Goal: Use online tool/utility: Use online tool/utility

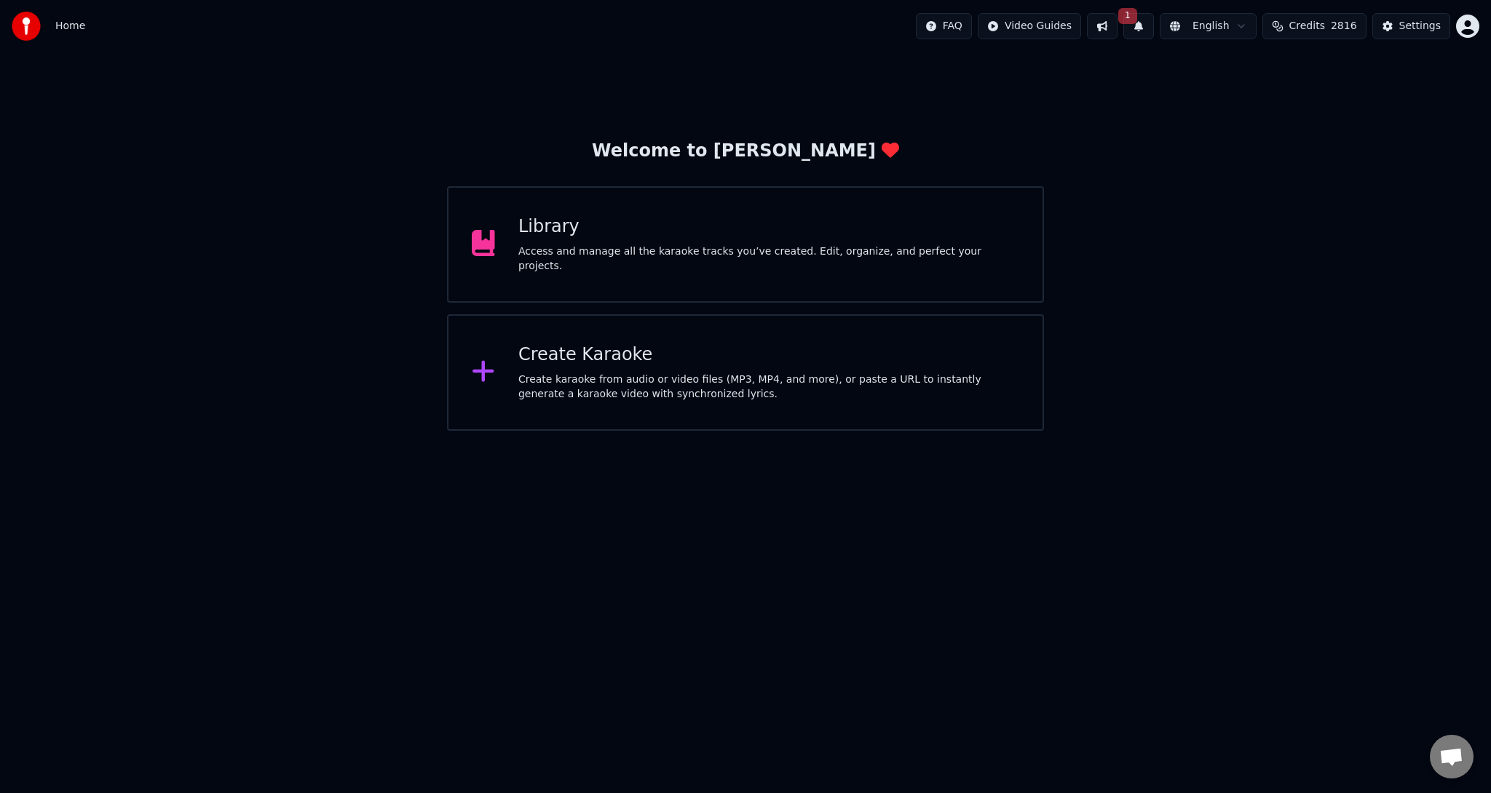
click at [556, 239] on div "Library" at bounding box center [768, 226] width 501 height 23
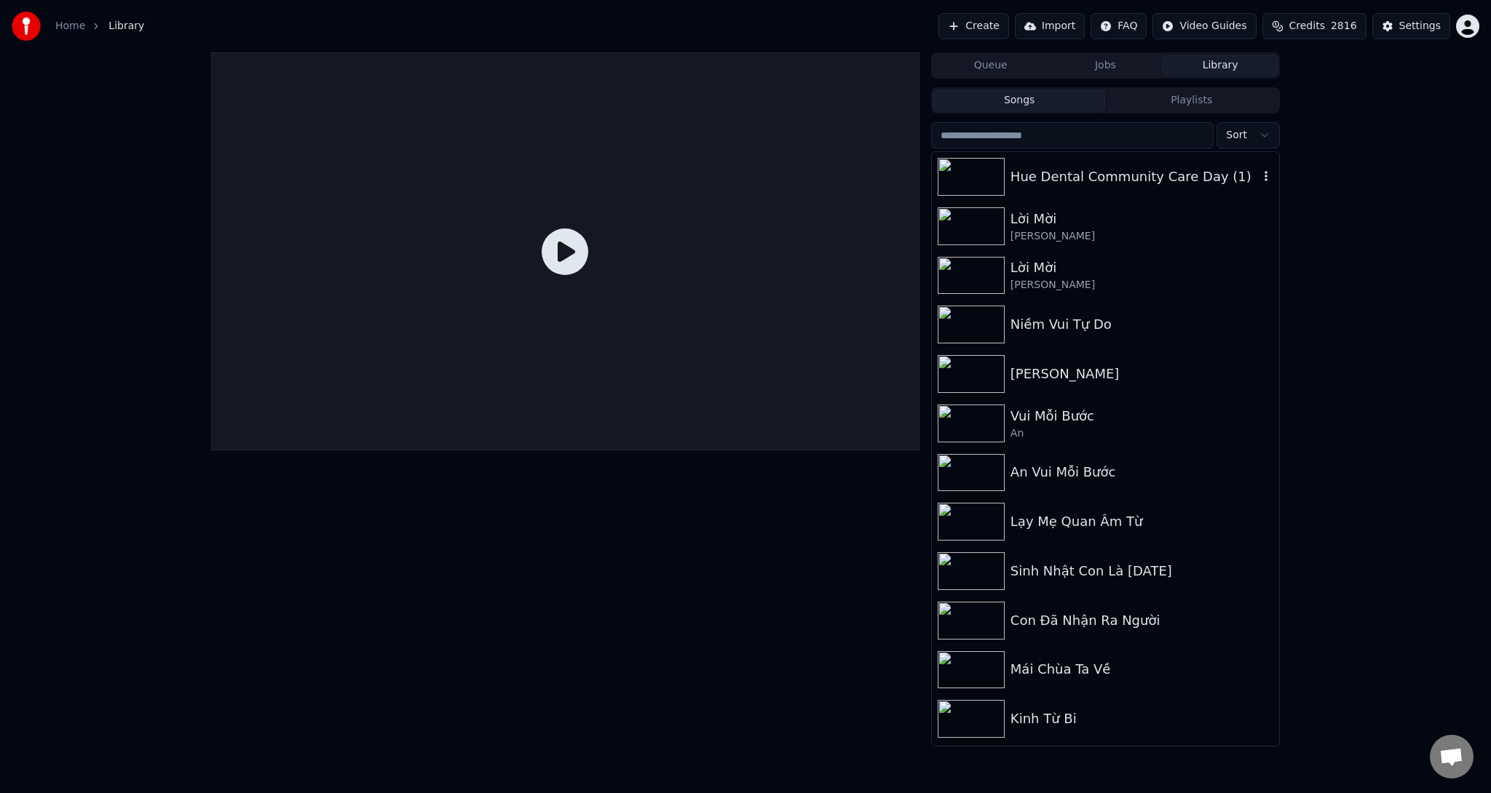
click at [1146, 178] on div "Hue Dental Community Care Day (1)" at bounding box center [1134, 177] width 248 height 20
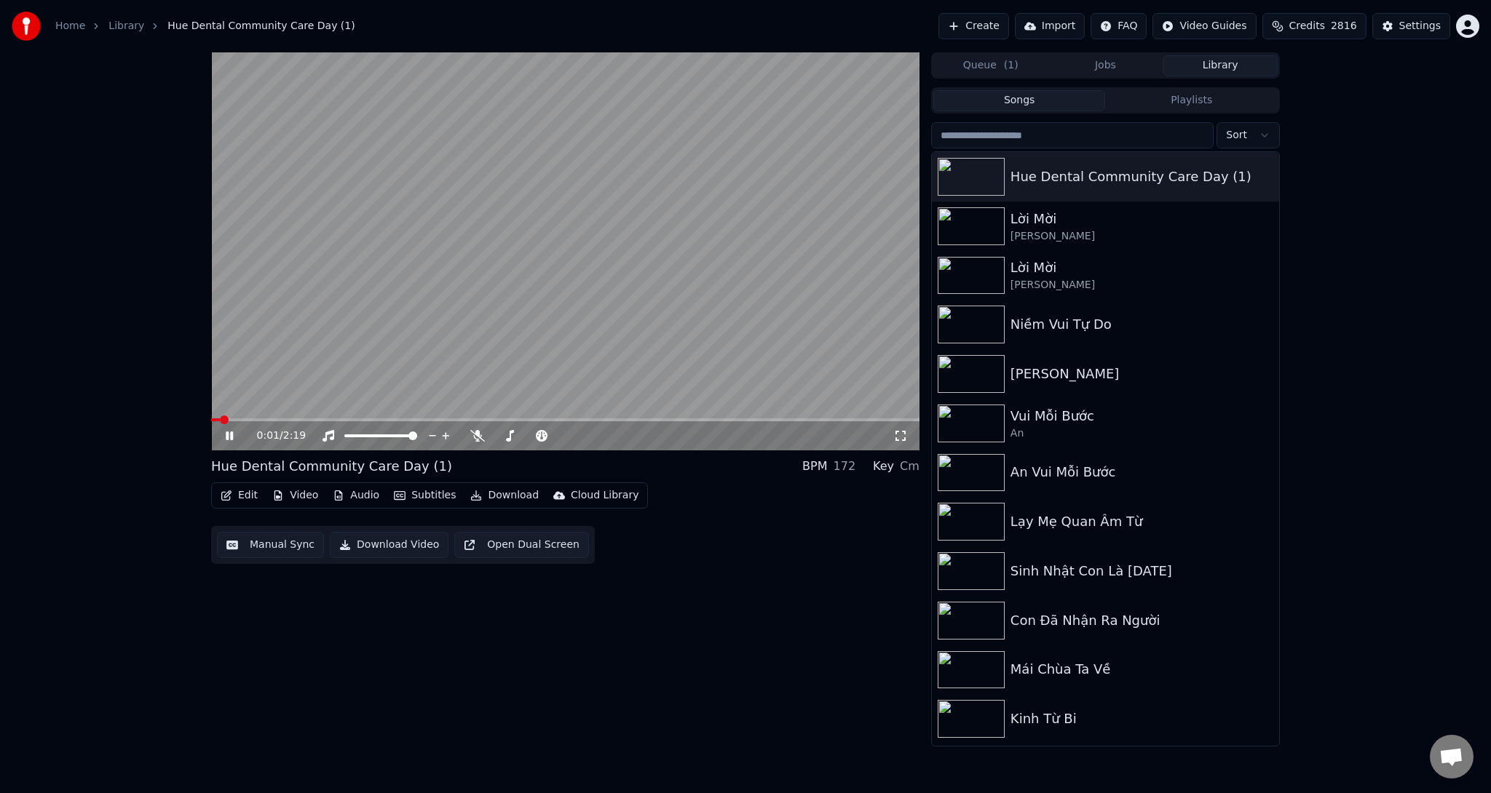
click at [304, 498] on button "Video" at bounding box center [295, 496] width 58 height 20
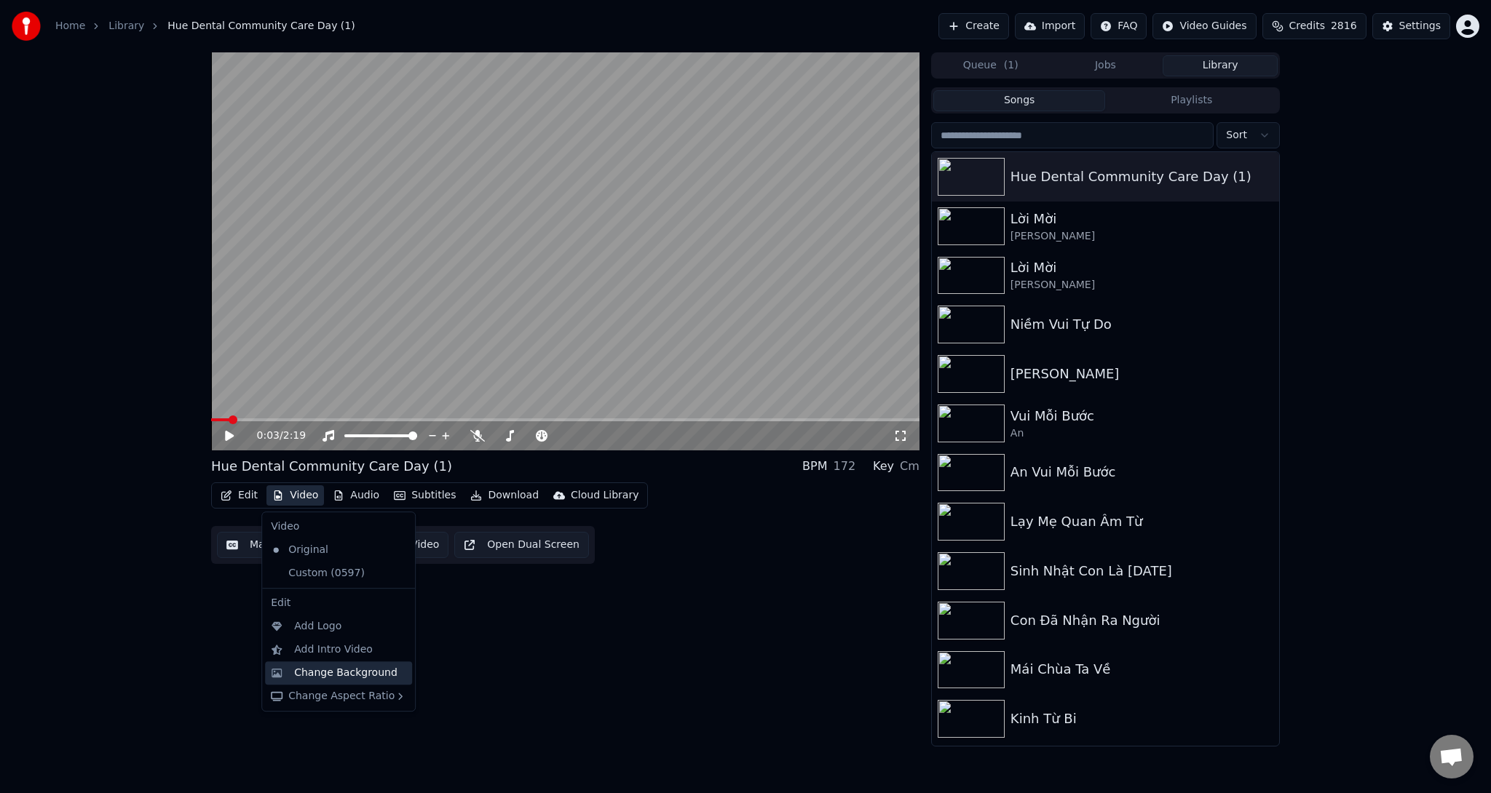
click at [350, 678] on div "Change Background" at bounding box center [345, 673] width 103 height 15
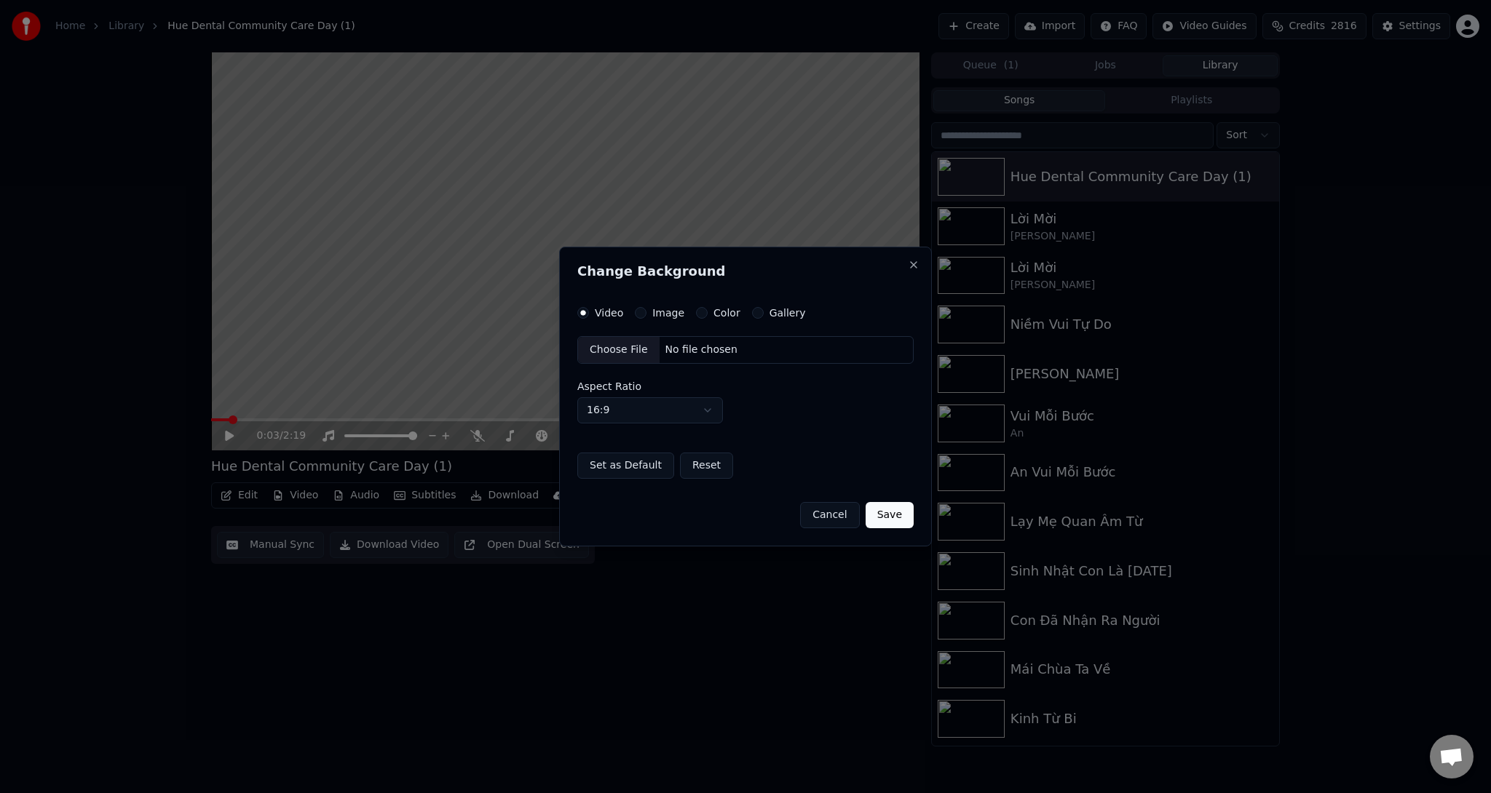
drag, startPoint x: 816, startPoint y: 520, endPoint x: 824, endPoint y: 515, distance: 9.1
click at [820, 518] on button "Cancel" at bounding box center [829, 515] width 59 height 26
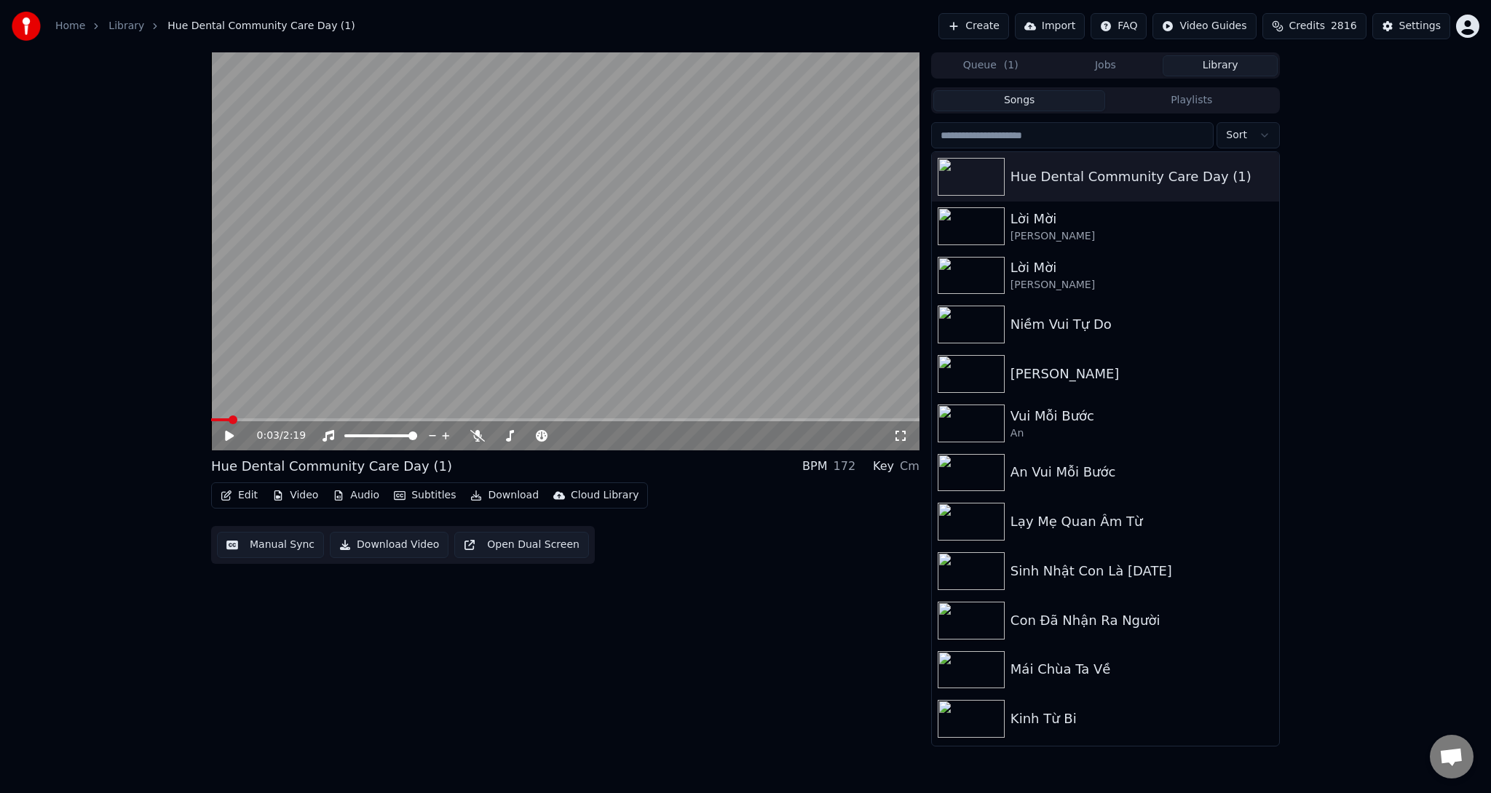
click at [308, 487] on button "Video" at bounding box center [295, 496] width 58 height 20
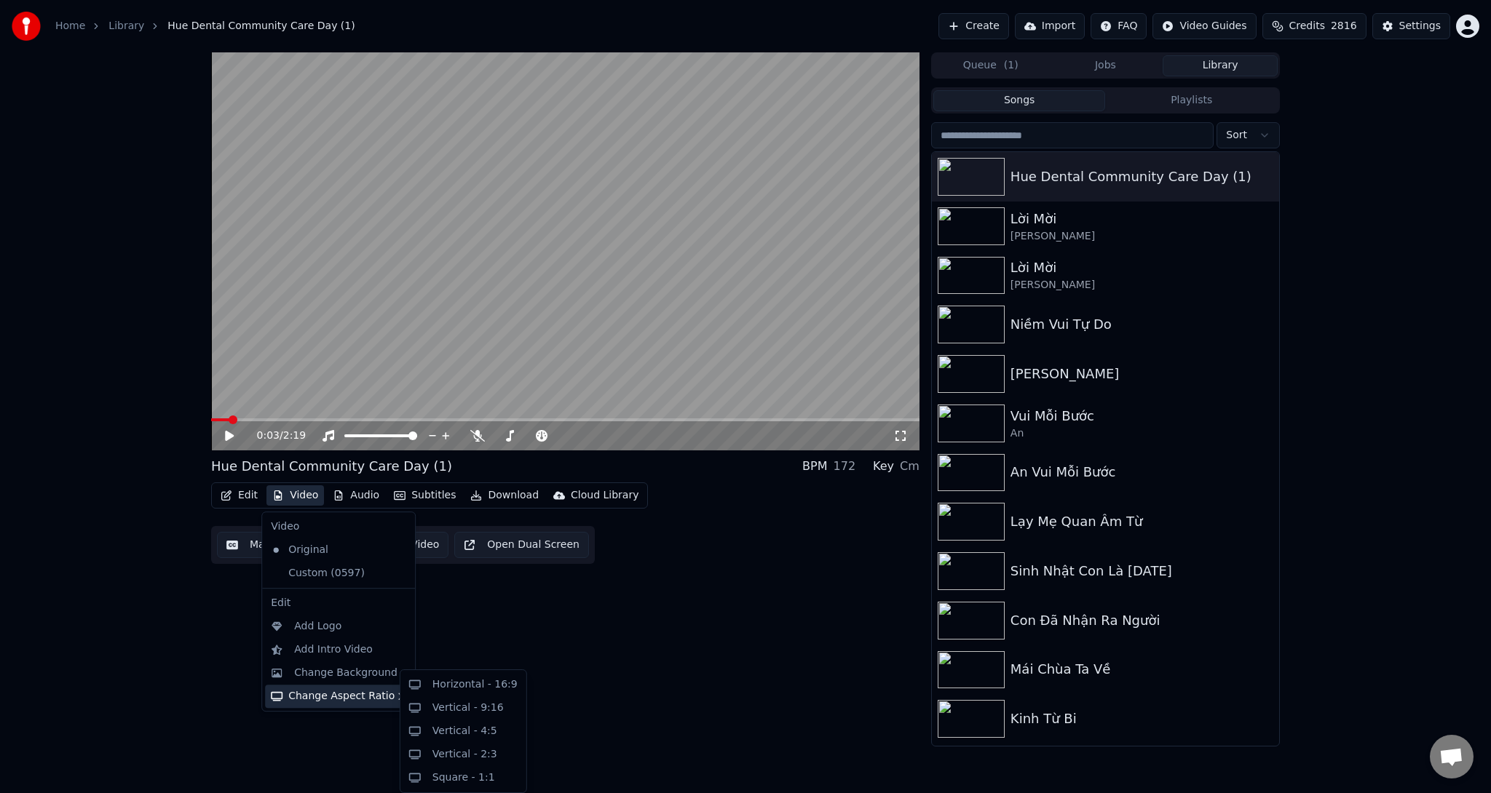
click at [338, 694] on div "Change Aspect Ratio" at bounding box center [338, 696] width 147 height 23
click at [483, 751] on div "Vertical - 2:3" at bounding box center [464, 755] width 65 height 15
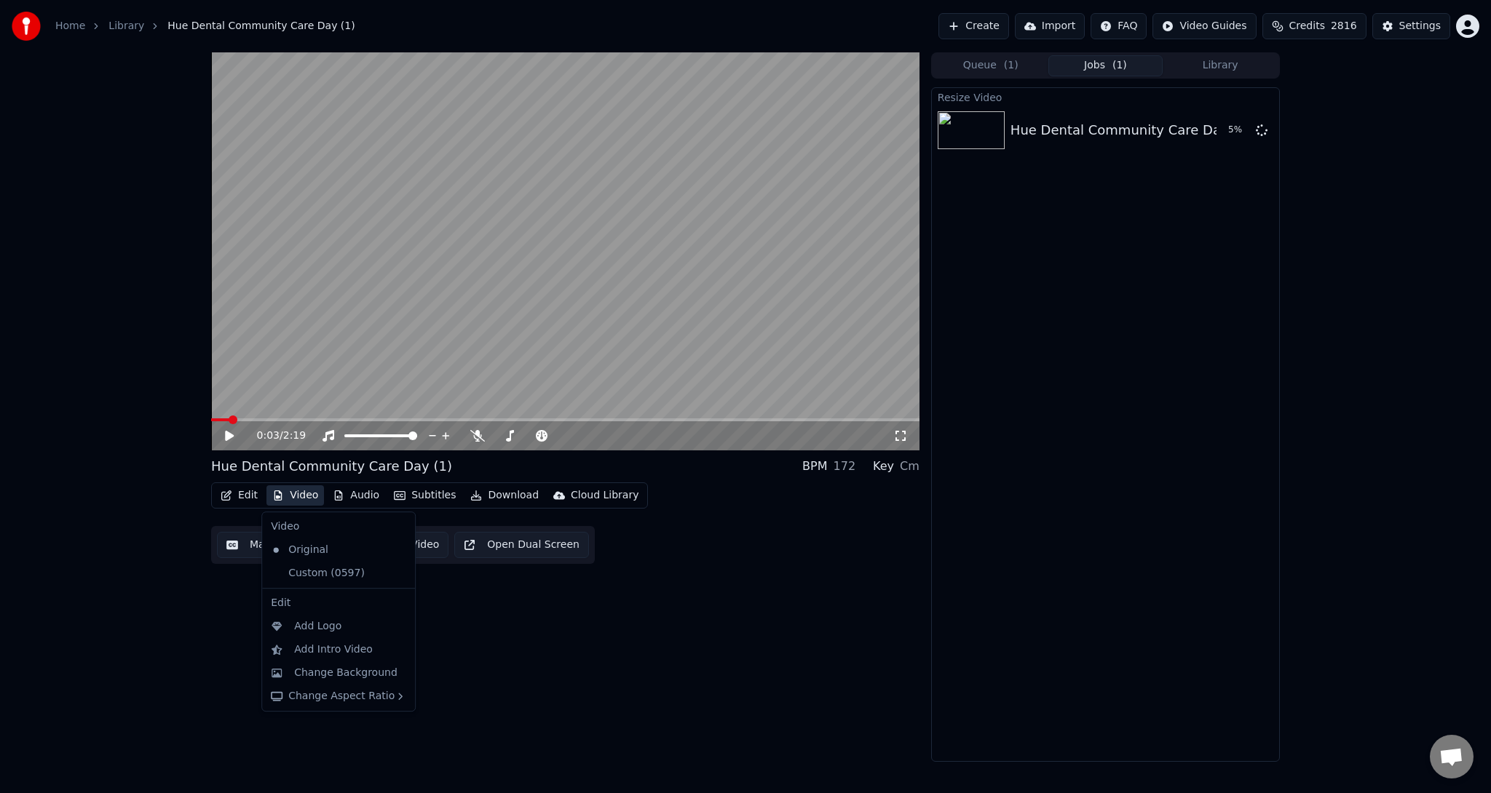
click at [303, 499] on button "Video" at bounding box center [295, 496] width 58 height 20
click at [677, 611] on div "0:03 / 2:19 Hue Dental Community Care Day (1) BPM 172 Key Cm Edit Video Audio S…" at bounding box center [565, 407] width 708 height 710
click at [1066, 255] on div "Resize Video Hue Dental Community Care Day (1) 47 %" at bounding box center [1105, 424] width 349 height 675
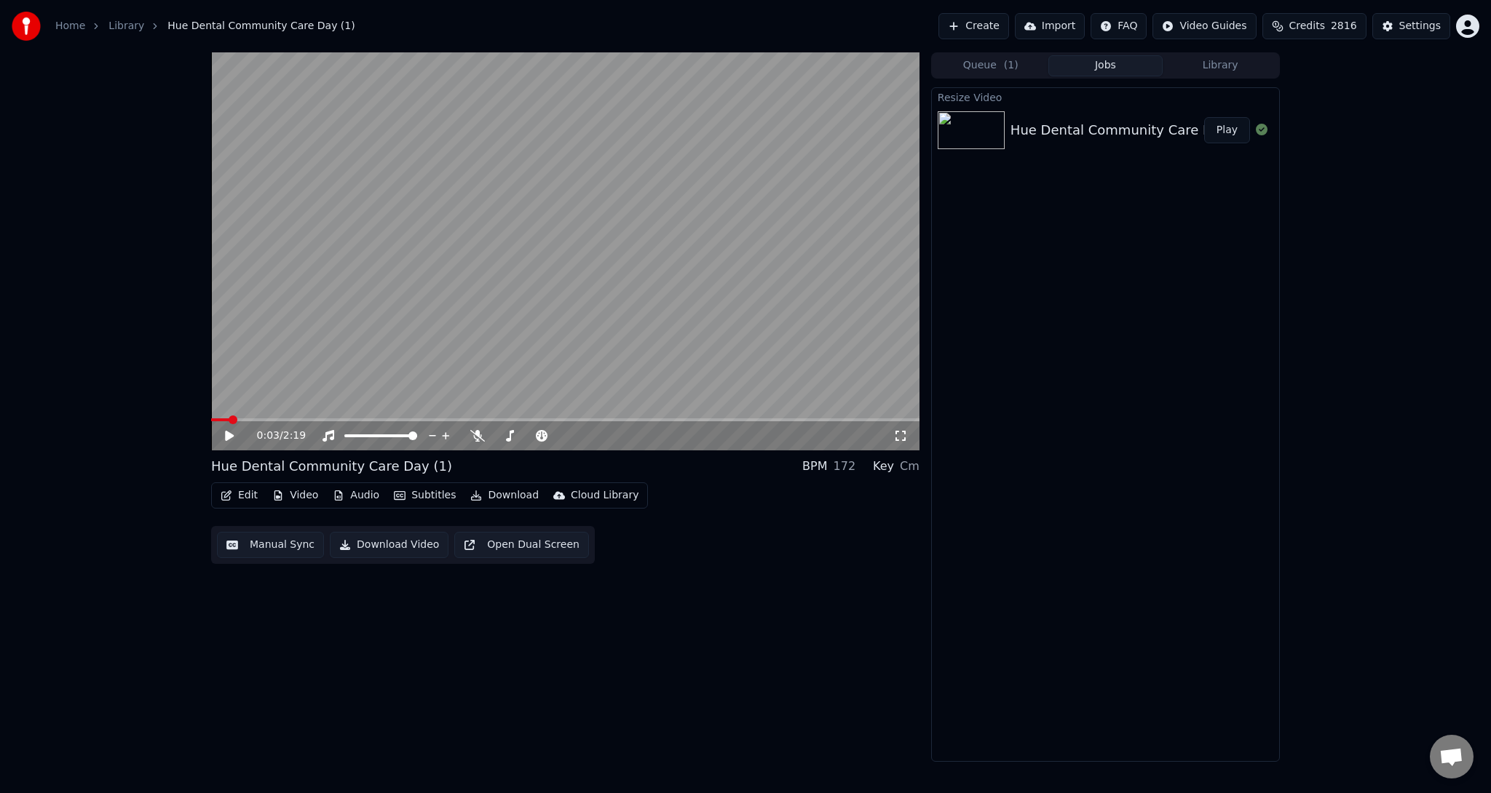
click at [978, 130] on img at bounding box center [971, 130] width 67 height 38
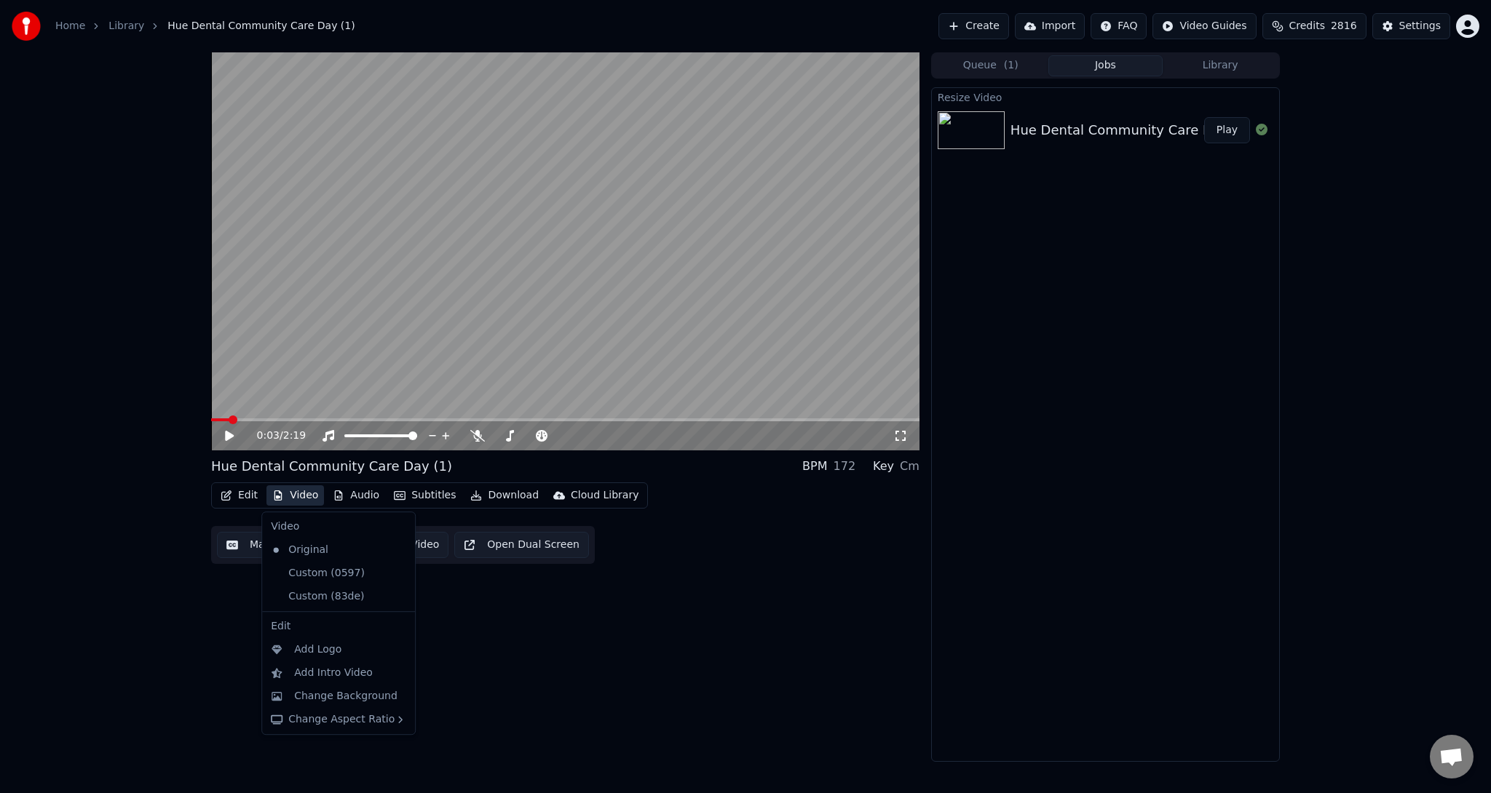
click at [309, 495] on button "Video" at bounding box center [295, 496] width 58 height 20
click at [491, 728] on div "Vertical - 4:5" at bounding box center [474, 731] width 85 height 15
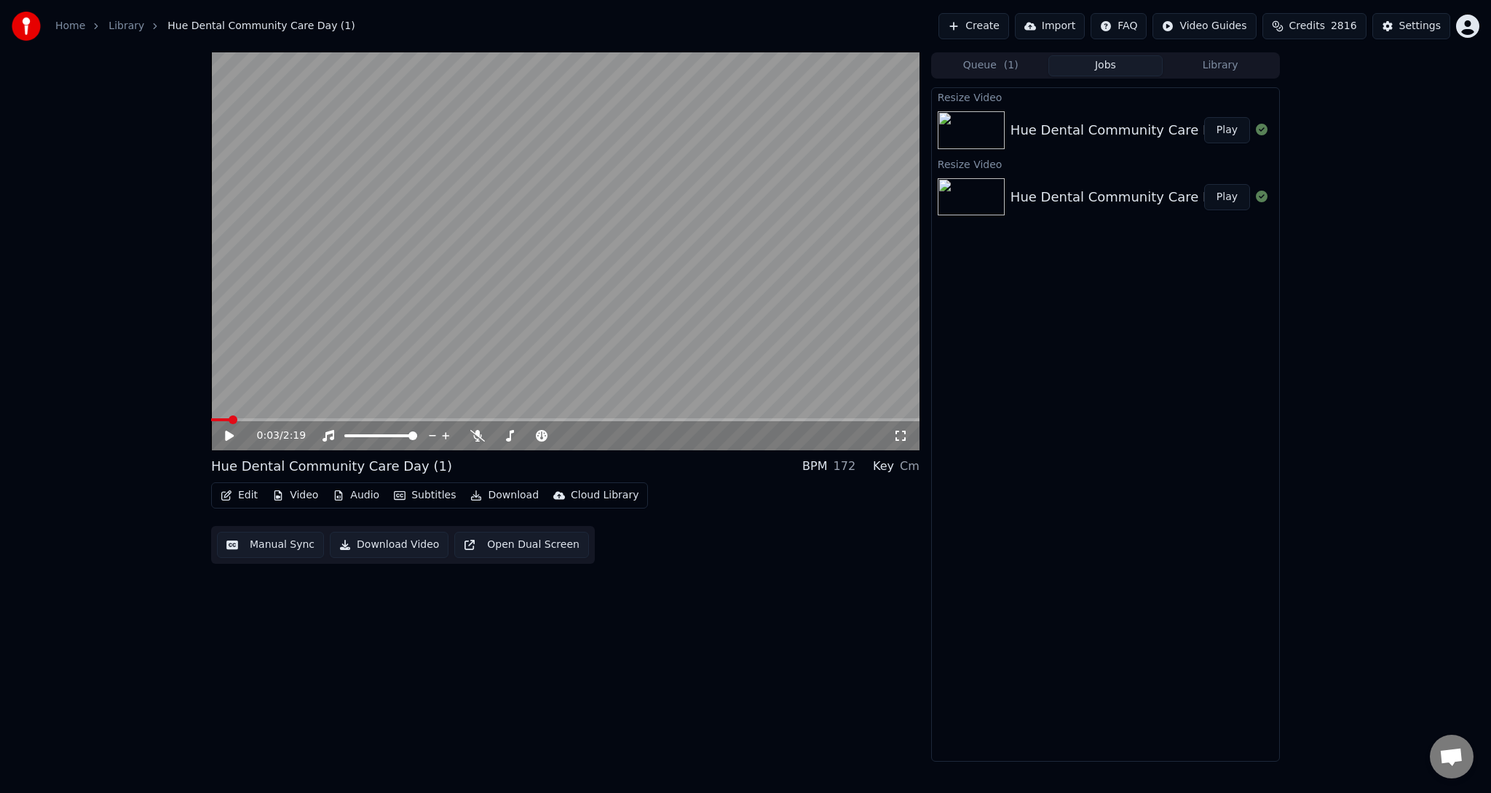
click at [1227, 127] on button "Play" at bounding box center [1227, 130] width 46 height 26
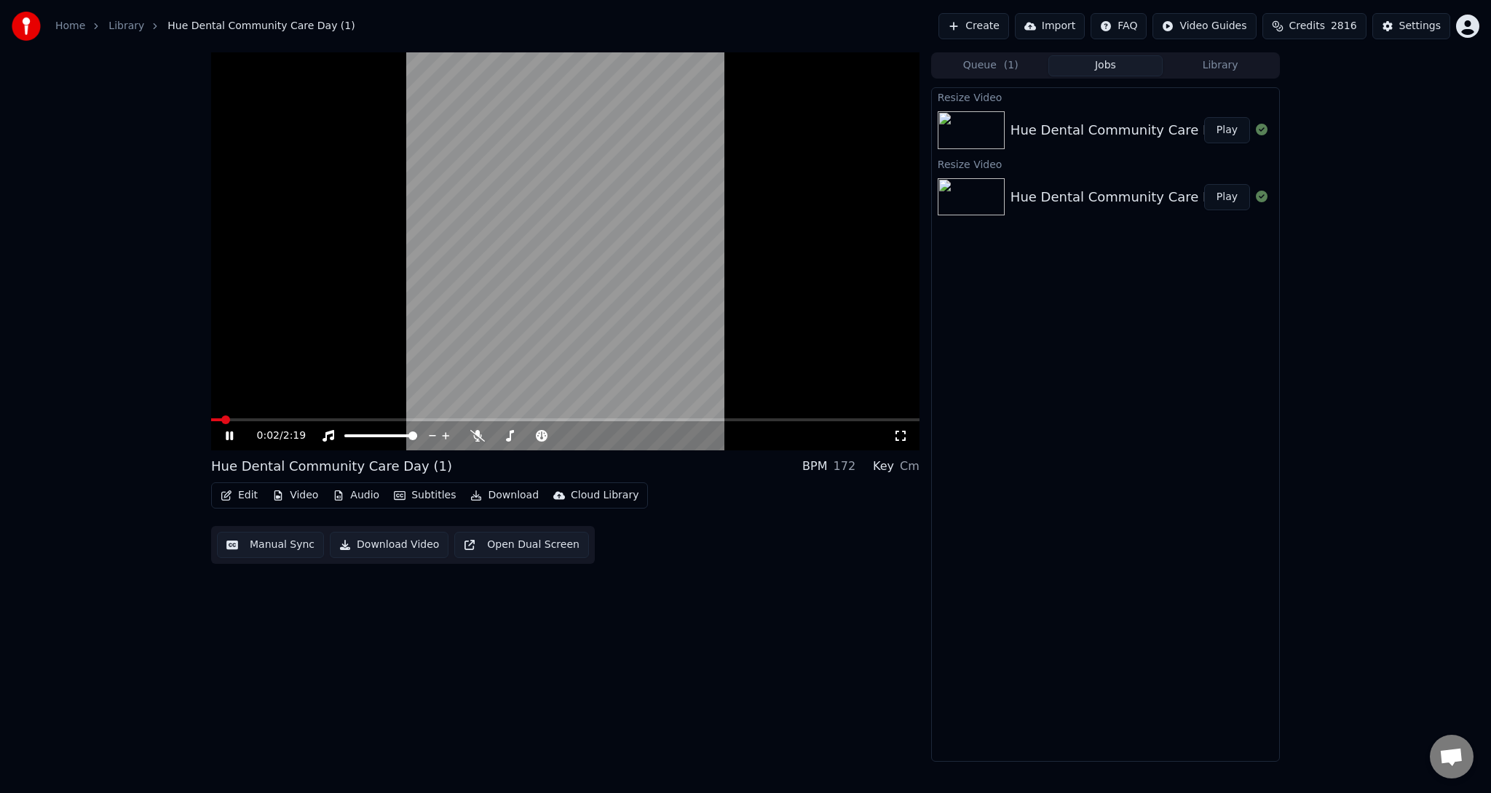
click at [790, 183] on video at bounding box center [565, 251] width 708 height 398
click at [1002, 17] on button "Create" at bounding box center [973, 26] width 71 height 26
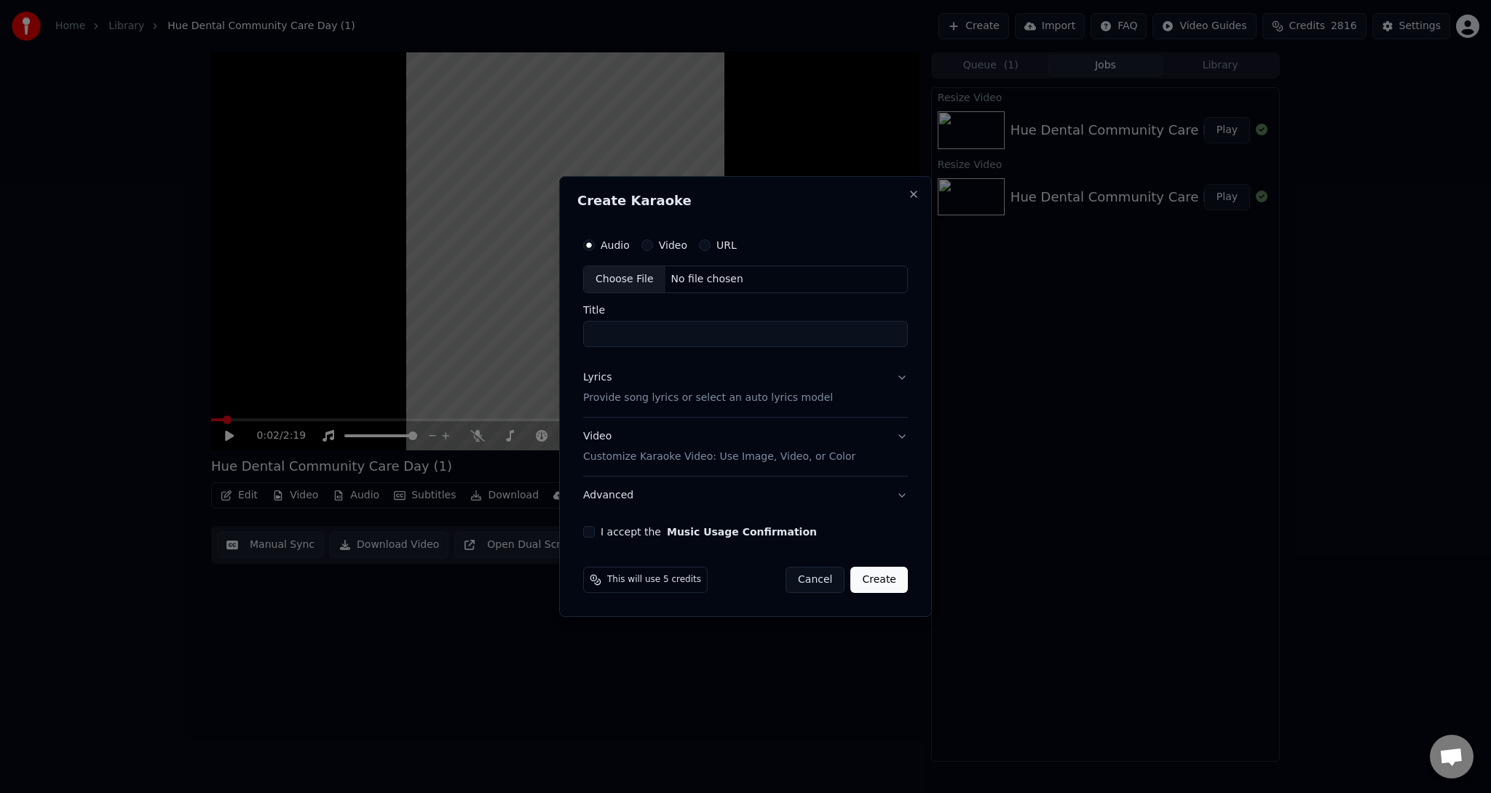
click at [691, 283] on div "No file chosen" at bounding box center [707, 279] width 84 height 15
click at [797, 330] on input "**********" at bounding box center [745, 334] width 330 height 26
type input "**********"
